Goal: Information Seeking & Learning: Learn about a topic

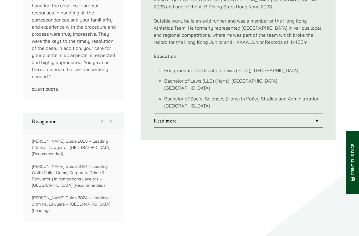
scroll to position [349, 0]
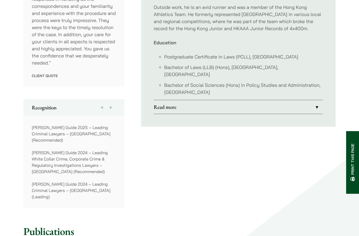
click at [285, 101] on link "Read more" at bounding box center [238, 108] width 169 height 14
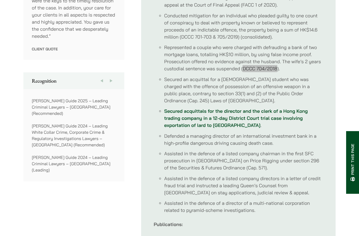
scroll to position [377, 0]
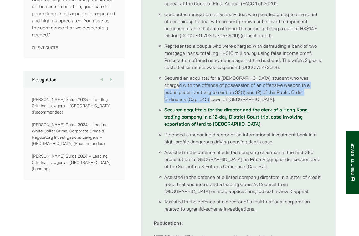
click at [328, 102] on ul "Profile [PERSON_NAME] specialises in criminal defence with a focus on commercia…" at bounding box center [238, 86] width 194 height 522
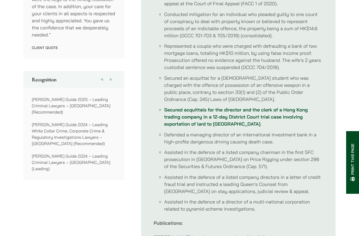
click at [335, 100] on div "Home » Lawyers » [PERSON_NAME] [PERSON_NAME] Partner Practice Areas Criminal De…" at bounding box center [179, 88] width 331 height 817
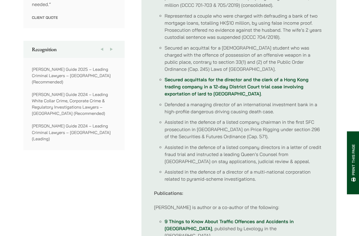
scroll to position [408, 0]
click at [315, 122] on li "Assisted in the defence of a listed company chairman in the first SFC prosecuti…" at bounding box center [243, 128] width 159 height 21
click at [298, 85] on link "Secured acquittals for the director and the clerk of a Hong Kong trading compan…" at bounding box center [235, 86] width 143 height 20
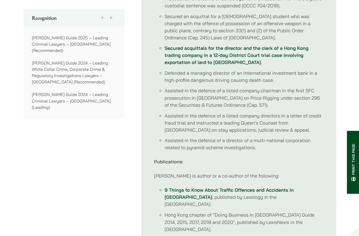
scroll to position [438, 0]
click at [313, 101] on li "Assisted in the defence of a listed company chairman in the first SFC prosecuti…" at bounding box center [243, 98] width 159 height 21
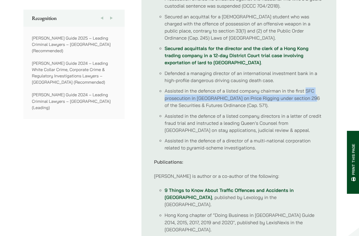
click at [315, 114] on li "Assisted in the defence of a listed company directors in a letter of credit fra…" at bounding box center [243, 123] width 159 height 21
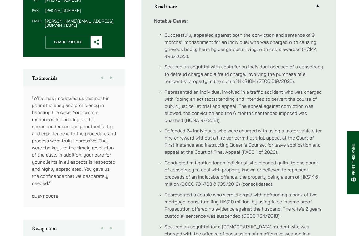
scroll to position [231, 0]
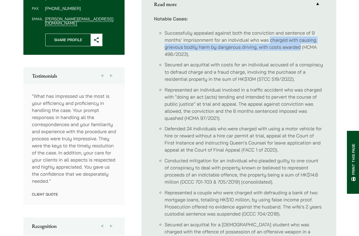
click at [308, 129] on li "Defended 24 individuals who were charged with using a motor vehicle for hire or…" at bounding box center [243, 140] width 159 height 28
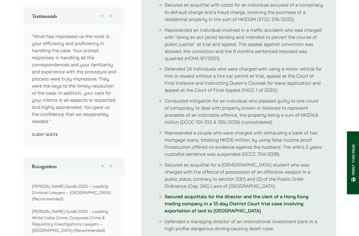
scroll to position [291, 0]
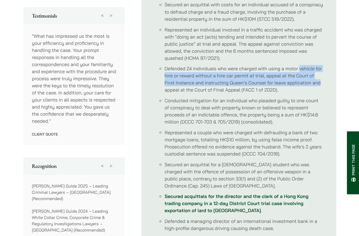
click at [325, 101] on ul "Profile [PERSON_NAME] specialises in criminal defence with a focus on commercia…" at bounding box center [238, 171] width 194 height 522
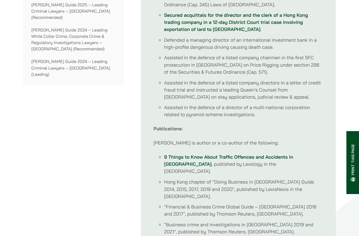
scroll to position [472, 0]
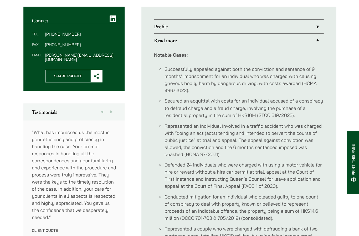
scroll to position [194, 0]
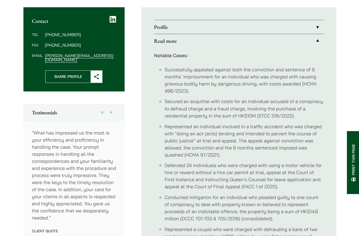
click at [169, 66] on li "Successfully appealed against both the conviction and sentence of 9 months’ imp…" at bounding box center [243, 80] width 159 height 28
copy li "HCMA 496/2023)."
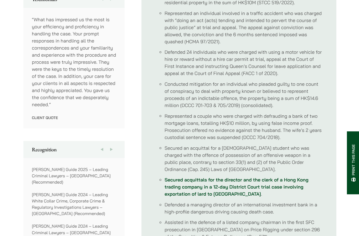
scroll to position [310, 0]
